Goal: Task Accomplishment & Management: Manage account settings

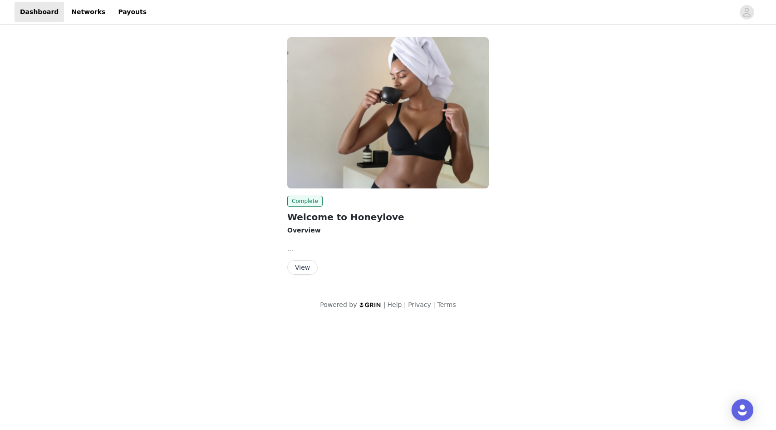
click at [300, 266] on button "View" at bounding box center [302, 267] width 30 height 15
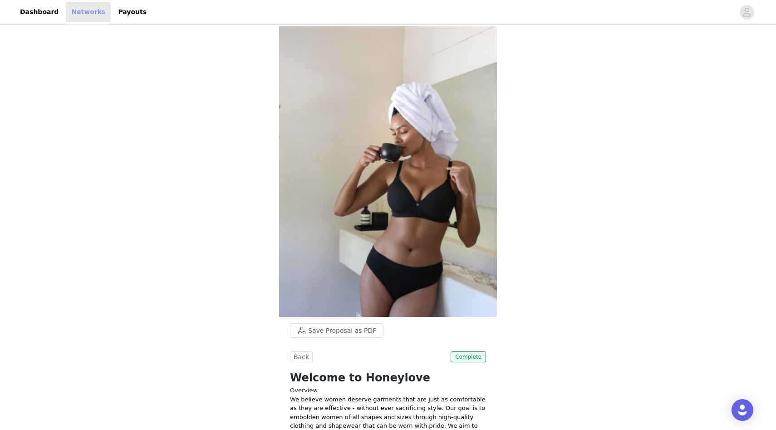
click at [74, 14] on link "Networks" at bounding box center [88, 12] width 45 height 20
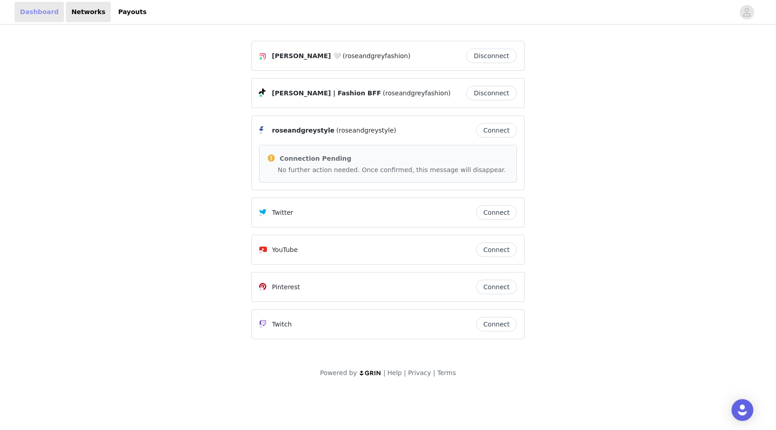
click at [40, 12] on link "Dashboard" at bounding box center [39, 12] width 49 height 20
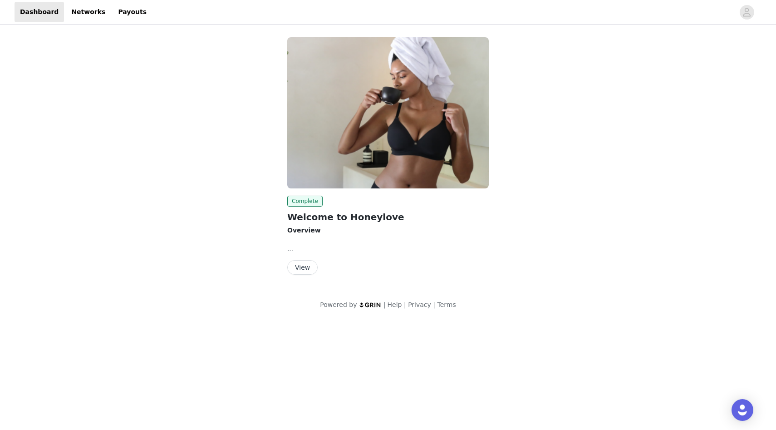
click at [352, 123] on img at bounding box center [387, 112] width 201 height 151
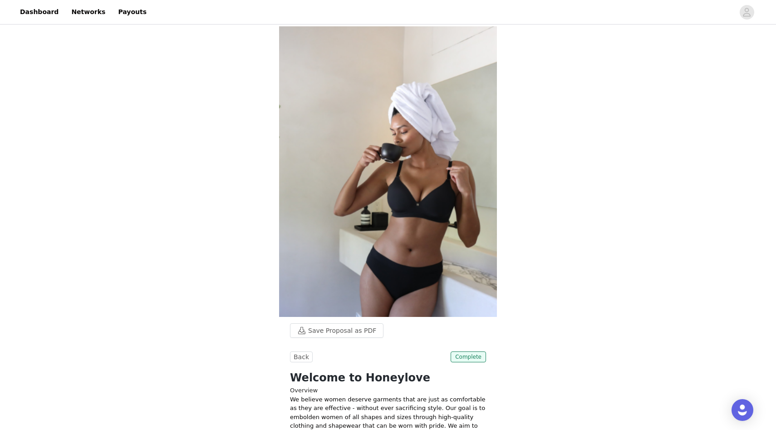
click at [119, 15] on link "Payouts" at bounding box center [132, 12] width 39 height 20
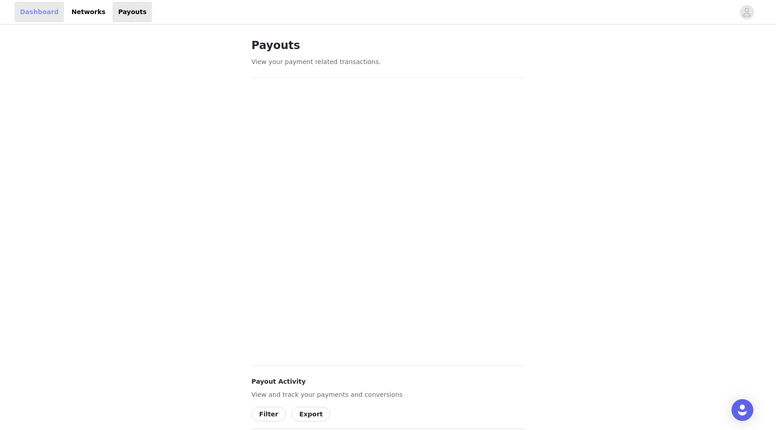
click at [21, 11] on link "Dashboard" at bounding box center [39, 12] width 49 height 20
